Goal: Navigation & Orientation: Find specific page/section

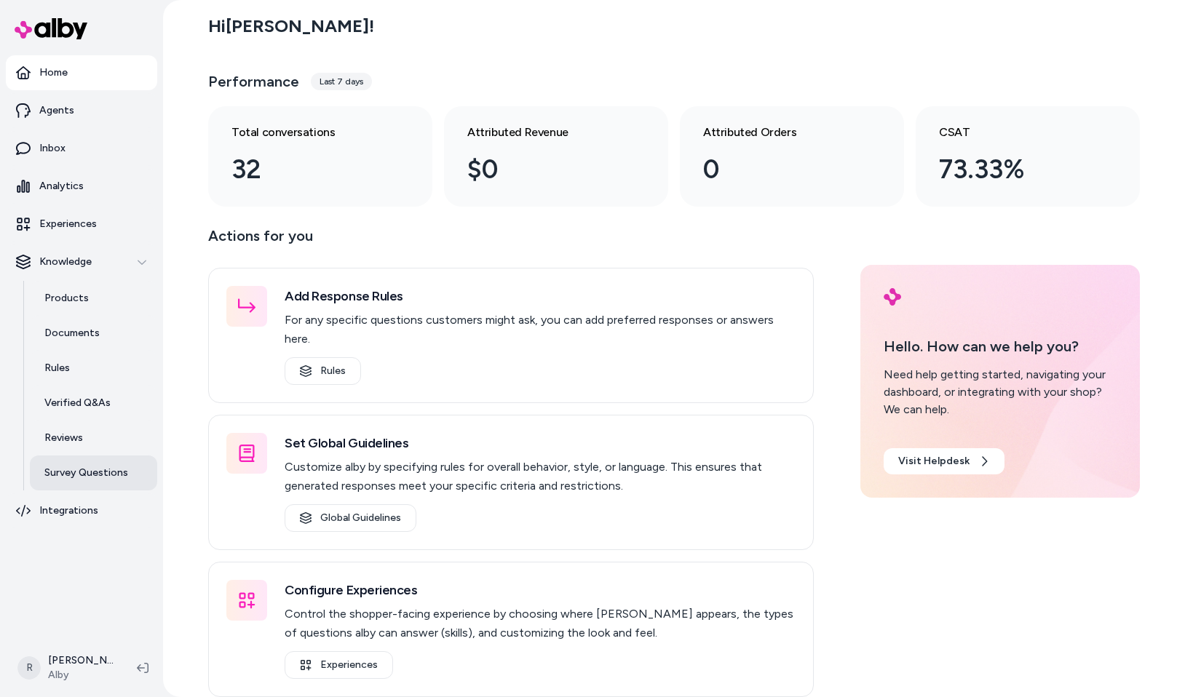
click at [66, 463] on link "Survey Questions" at bounding box center [93, 473] width 127 height 35
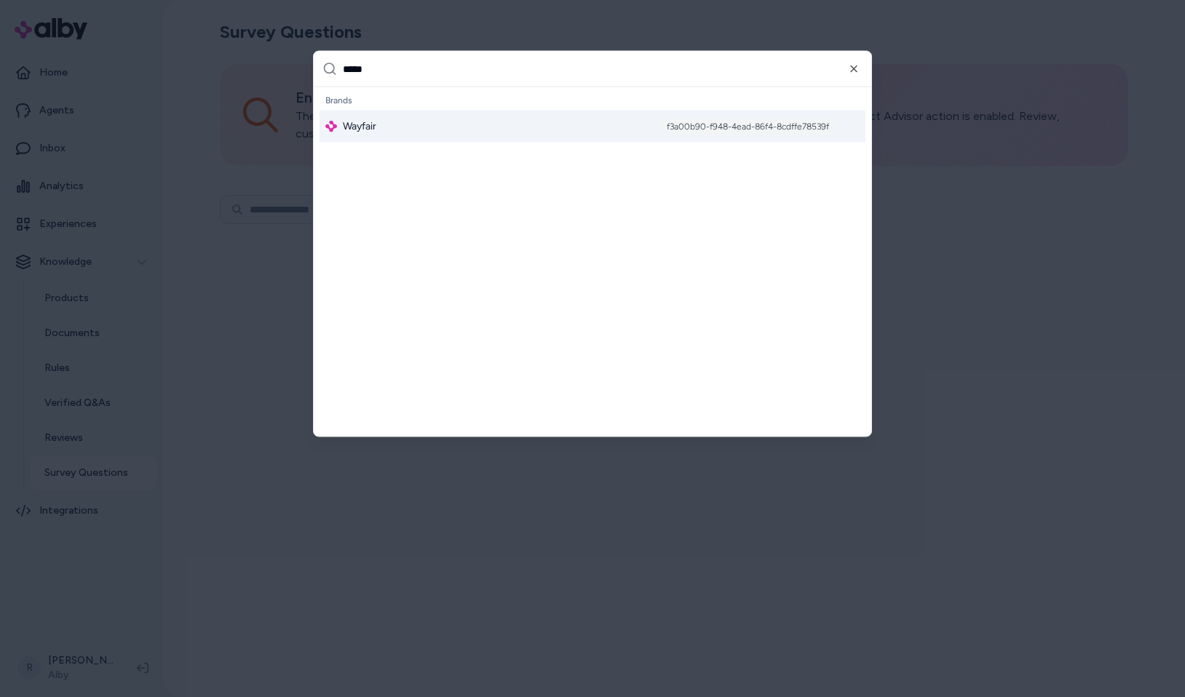
type input "*****"
click at [394, 129] on div "Wayfair f3a00b90-f948-4ead-86f4-8cdffe78539f" at bounding box center [593, 127] width 546 height 32
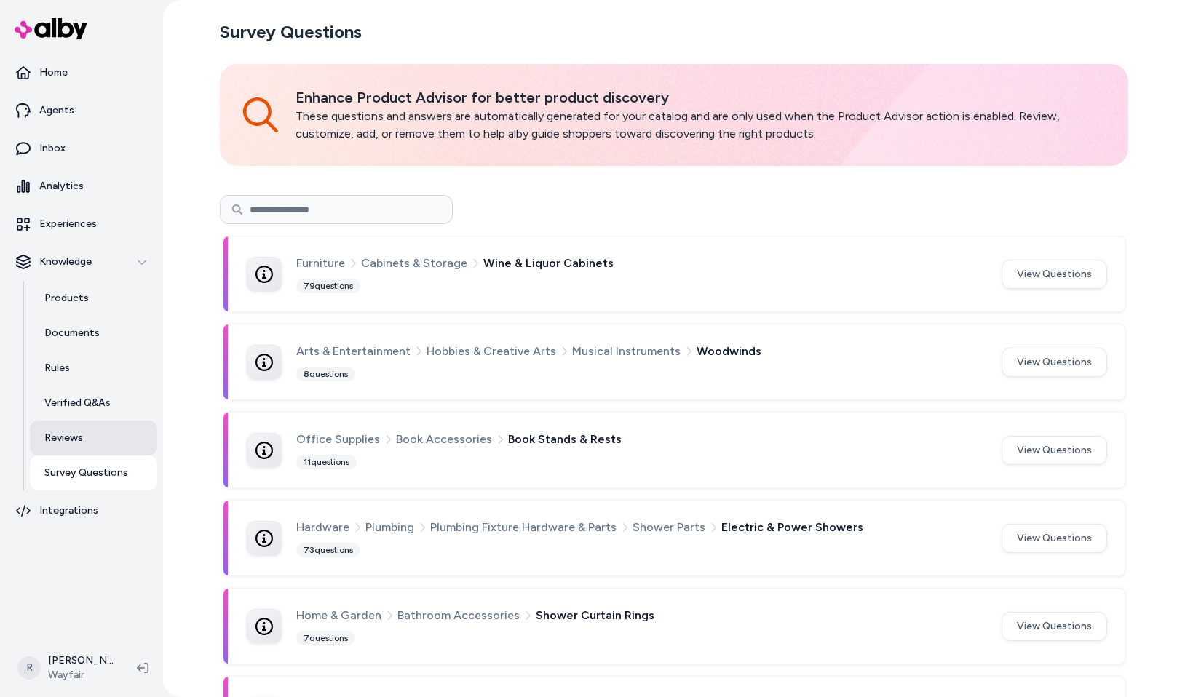
click at [95, 446] on link "Reviews" at bounding box center [93, 438] width 127 height 35
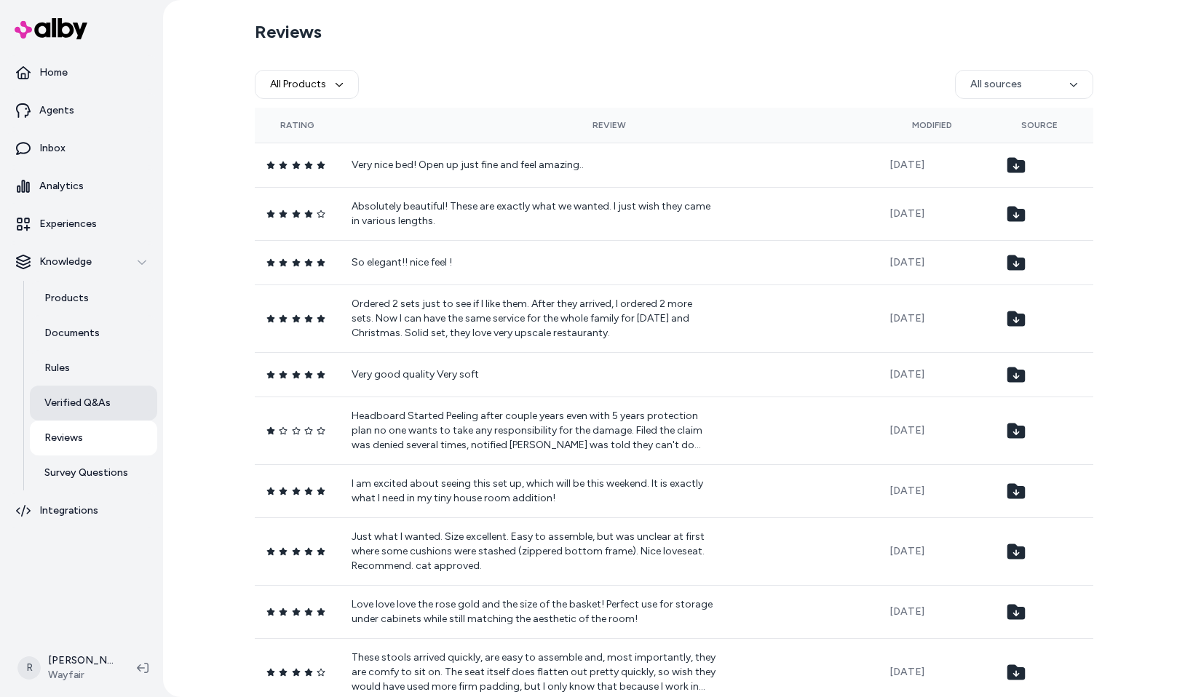
click at [92, 391] on link "Verified Q&As" at bounding box center [93, 403] width 127 height 35
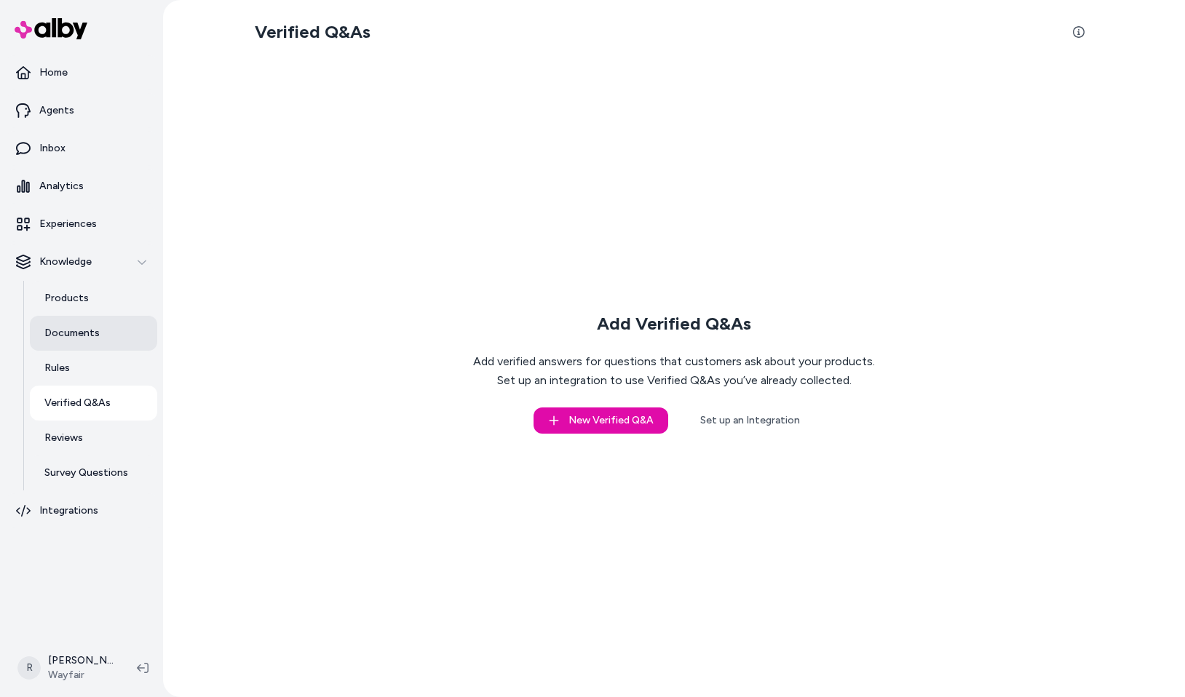
click at [65, 324] on link "Documents" at bounding box center [93, 333] width 127 height 35
click at [66, 370] on p "Rules" at bounding box center [56, 368] width 25 height 15
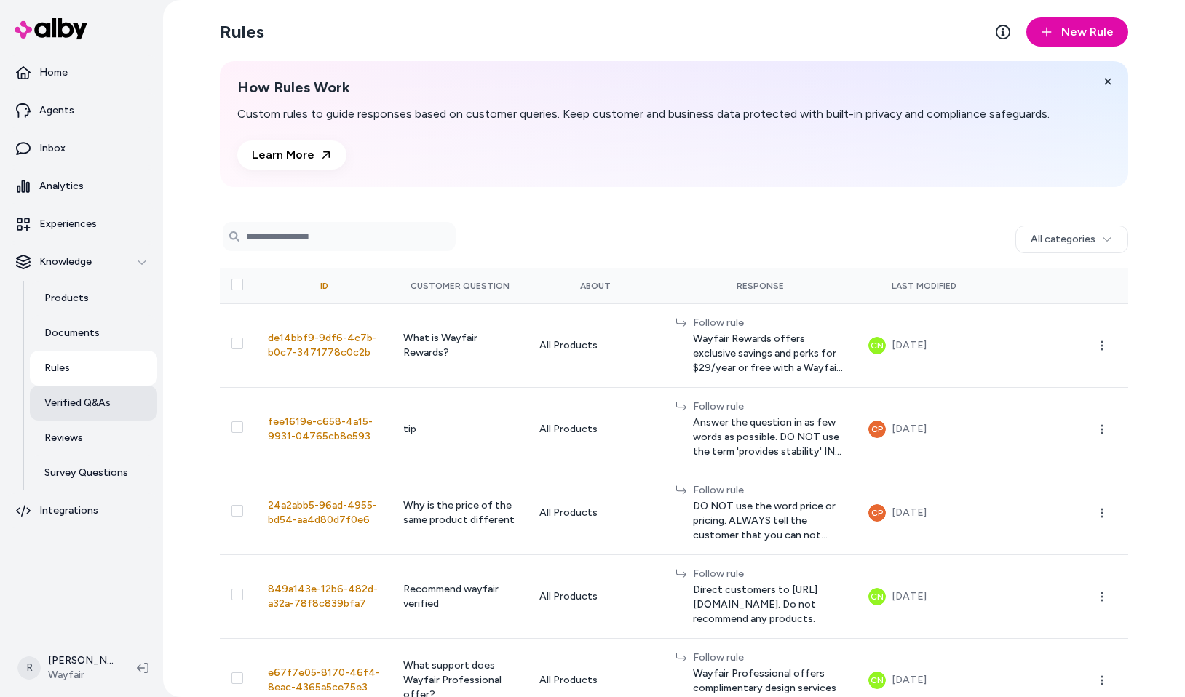
click at [82, 418] on link "Verified Q&As" at bounding box center [93, 403] width 127 height 35
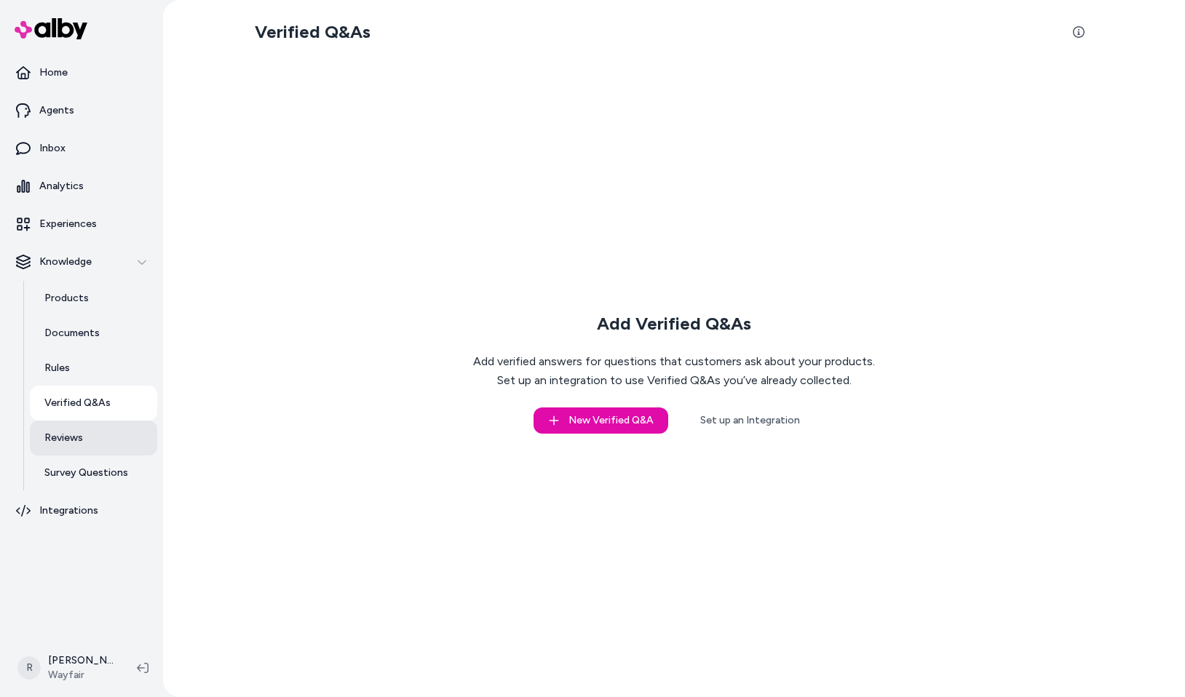
click at [83, 444] on link "Reviews" at bounding box center [93, 438] width 127 height 35
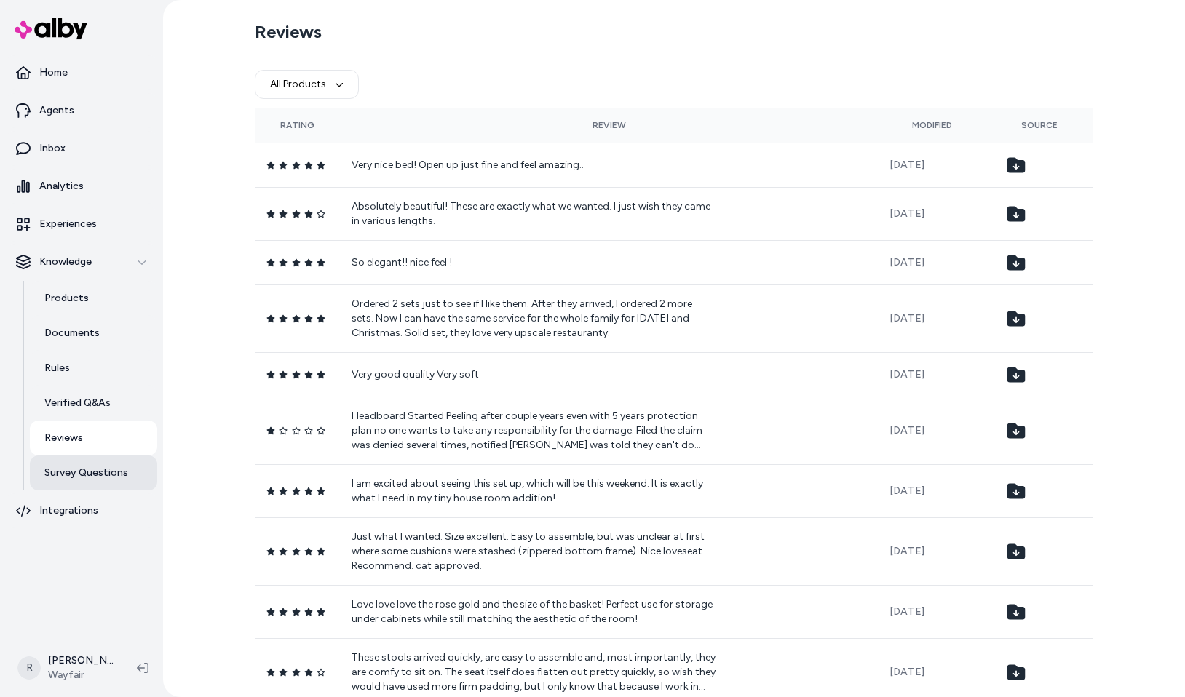
click at [92, 465] on link "Survey Questions" at bounding box center [93, 473] width 127 height 35
click at [95, 416] on link "Verified Q&As" at bounding box center [93, 403] width 127 height 35
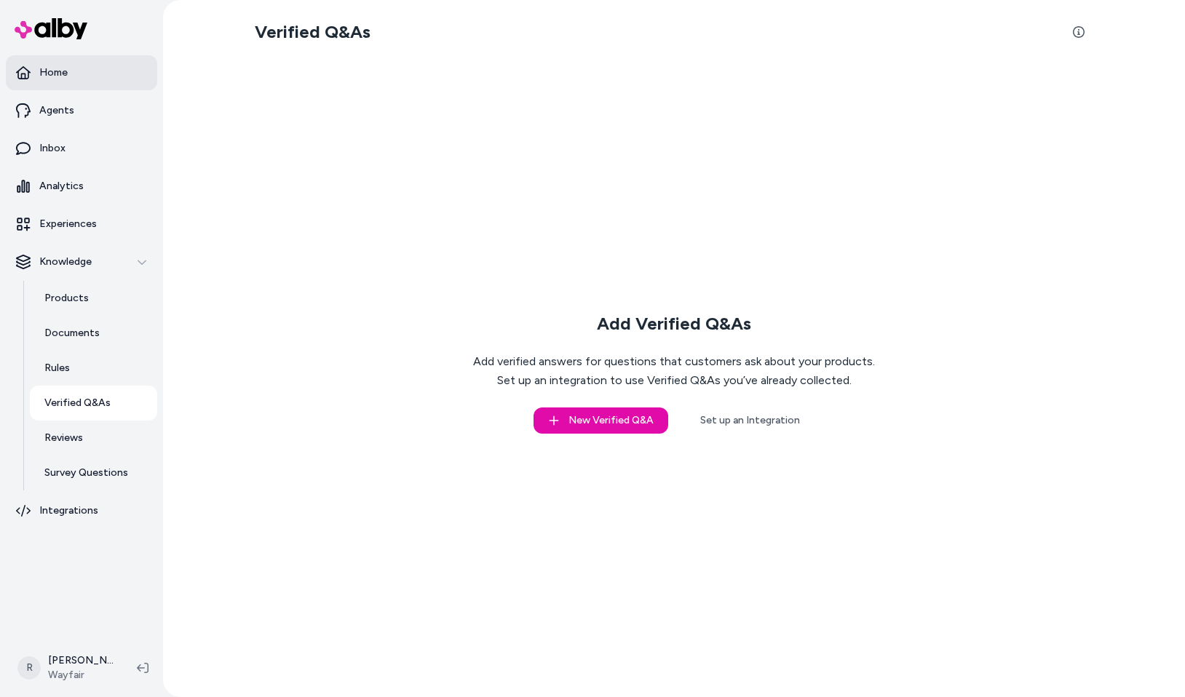
click at [109, 74] on link "Home" at bounding box center [81, 72] width 151 height 35
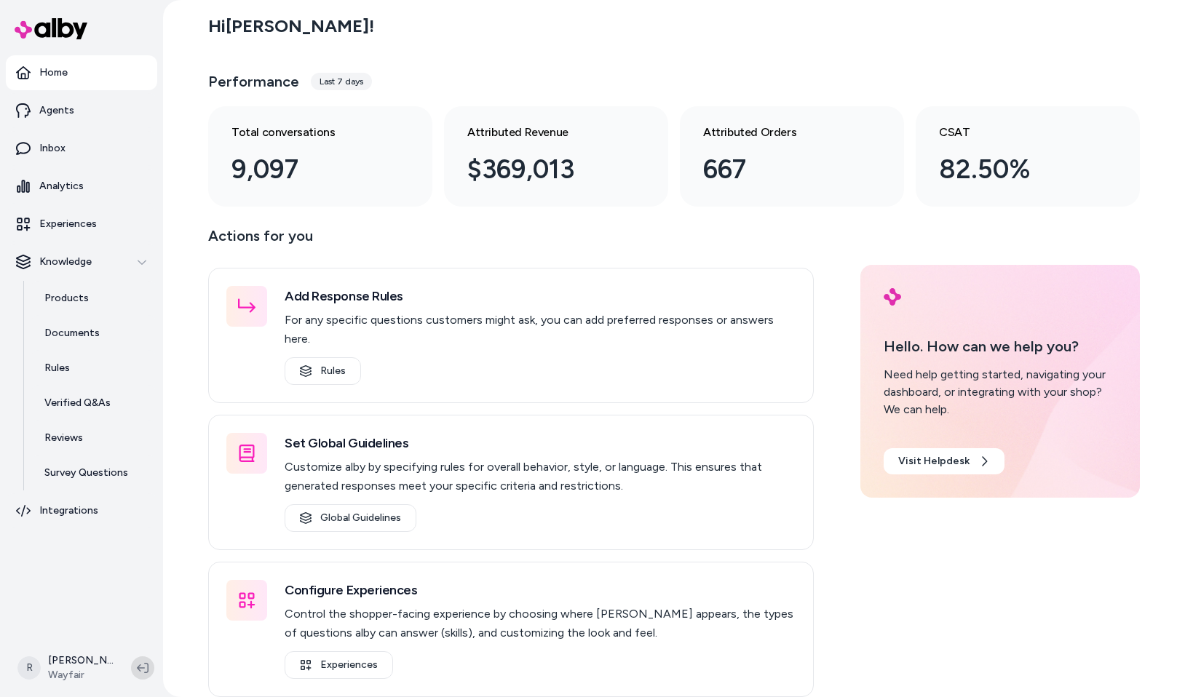
click at [151, 663] on button at bounding box center [142, 667] width 23 height 23
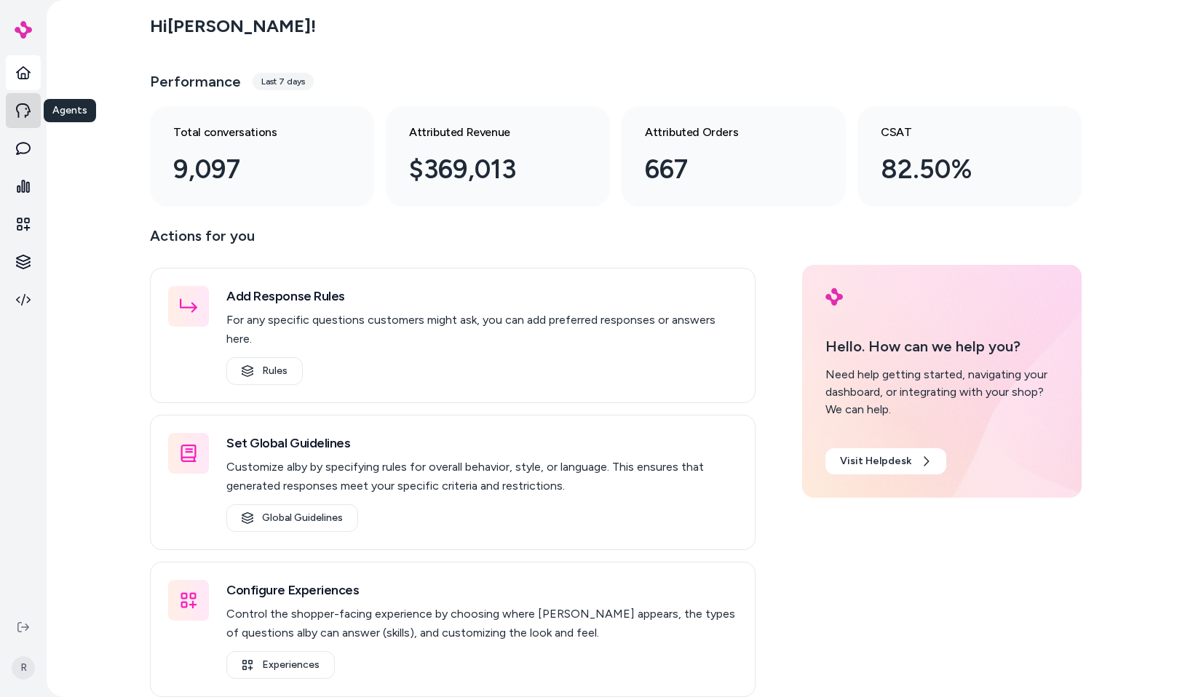
click at [37, 96] on link at bounding box center [23, 110] width 35 height 35
